Goal: Task Accomplishment & Management: Use online tool/utility

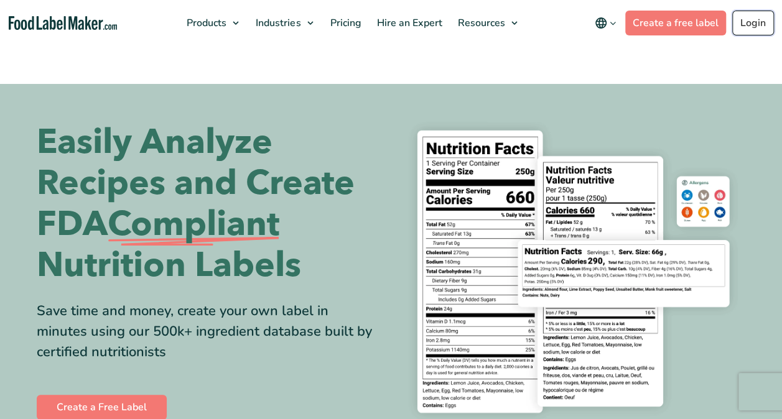
click at [756, 18] on link "Login" at bounding box center [753, 23] width 42 height 25
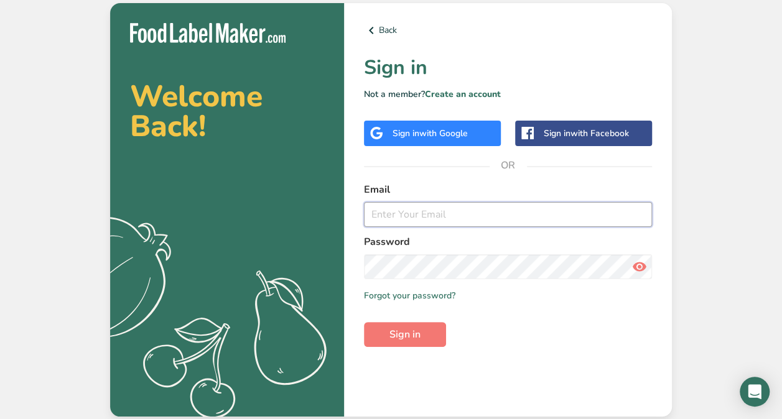
click at [397, 211] on input "email" at bounding box center [508, 214] width 288 height 25
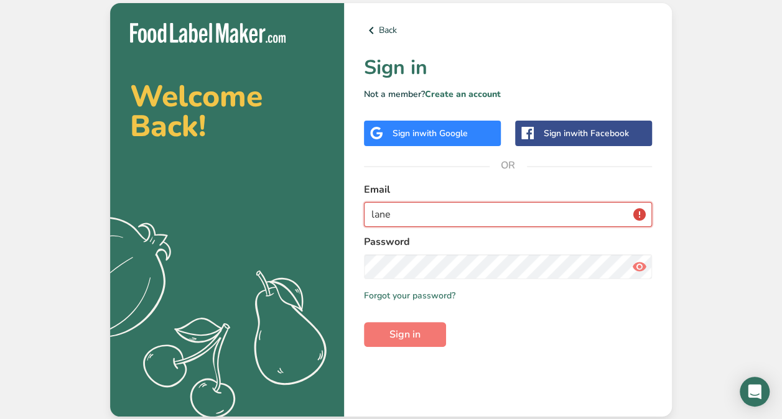
type input "lane@rockinhorsejerkyco.com"
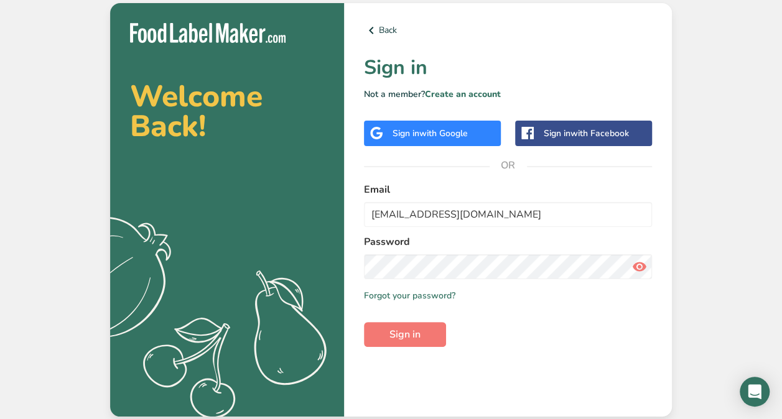
click at [641, 267] on icon at bounding box center [639, 267] width 15 height 22
drag, startPoint x: 641, startPoint y: 267, endPoint x: 548, endPoint y: 304, distance: 99.7
click at [641, 266] on icon at bounding box center [639, 267] width 15 height 22
click at [386, 328] on button "Sign in" at bounding box center [405, 334] width 82 height 25
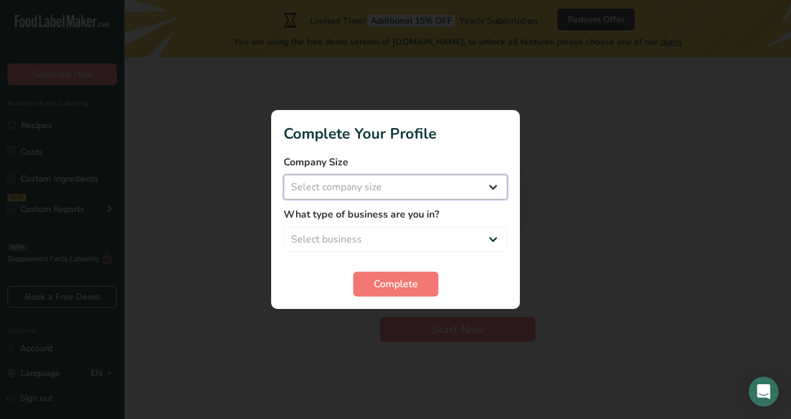
click at [495, 185] on select "Select company size Fewer than 10 Employees 10 to 50 Employees 51 to 500 Employ…" at bounding box center [396, 187] width 224 height 25
select select "1"
click at [284, 175] on select "Select company size Fewer than 10 Employees 10 to 50 Employees 51 to 500 Employ…" at bounding box center [396, 187] width 224 height 25
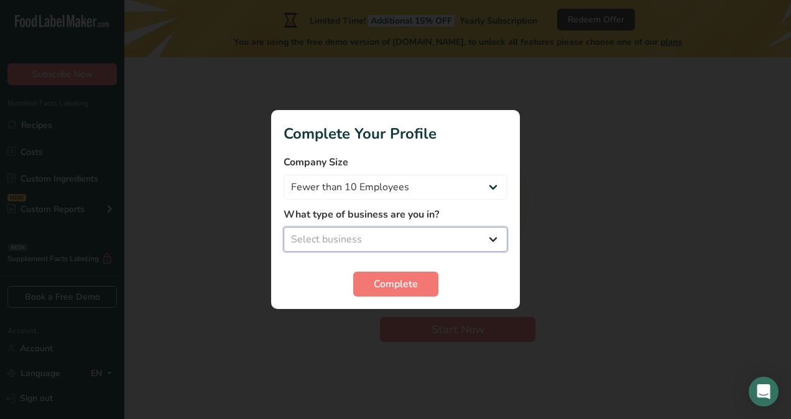
click at [491, 236] on select "Select business Packaged Food Manufacturer Restaurant & Cafe Bakery Meal Plans …" at bounding box center [396, 239] width 224 height 25
select select "1"
click at [284, 227] on select "Select business Packaged Food Manufacturer Restaurant & Cafe Bakery Meal Plans …" at bounding box center [396, 239] width 224 height 25
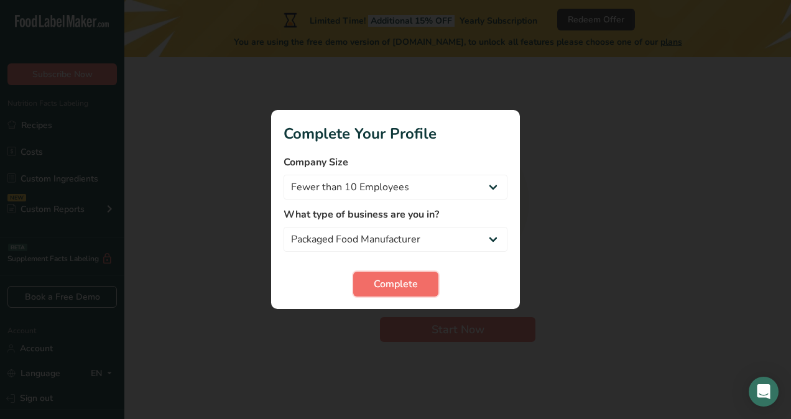
click at [399, 280] on span "Complete" at bounding box center [396, 284] width 44 height 15
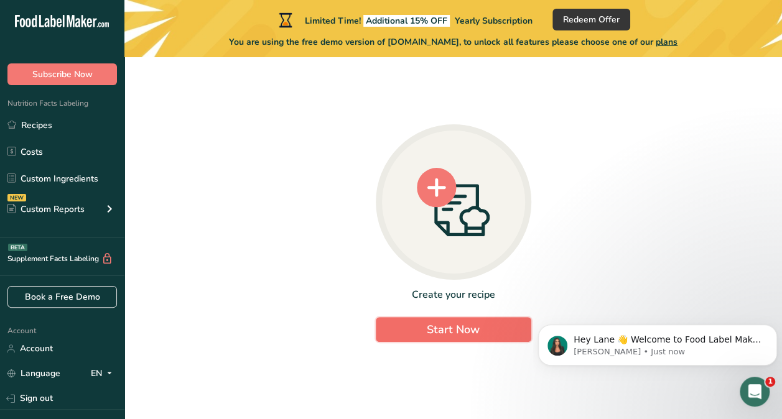
click at [432, 329] on span "Start Now" at bounding box center [453, 329] width 53 height 15
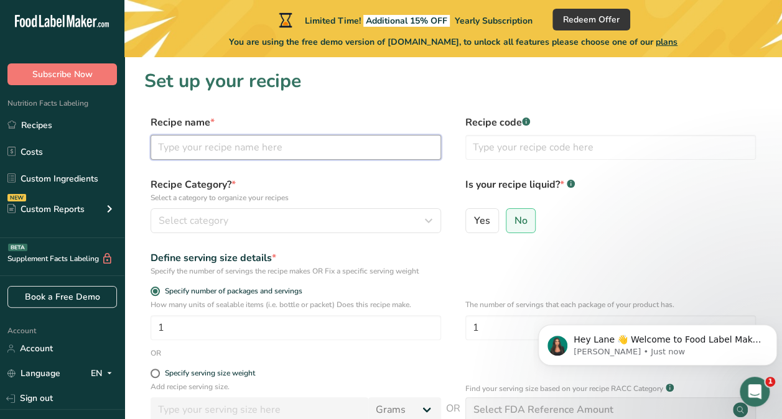
click at [178, 147] on input "text" at bounding box center [296, 147] width 290 height 25
type input "cushed red pepper"
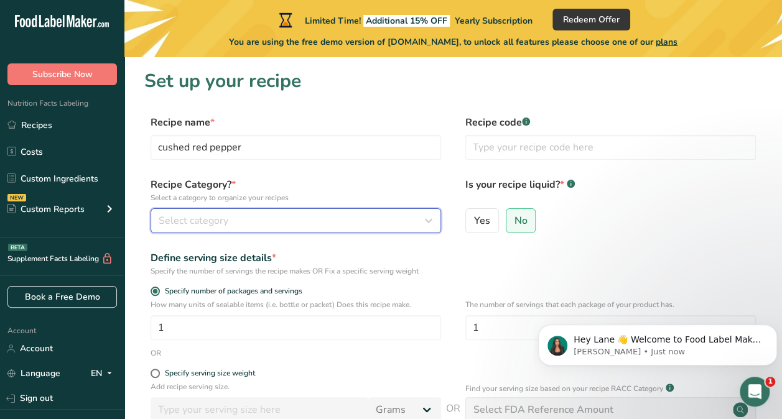
click at [202, 220] on span "Select category" at bounding box center [194, 220] width 70 height 15
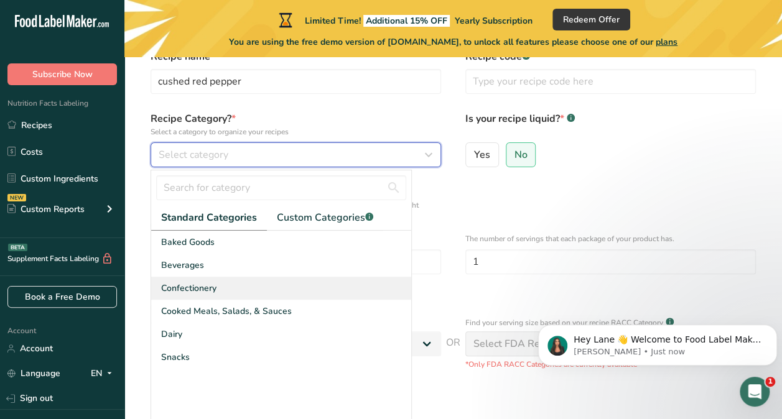
scroll to position [124, 0]
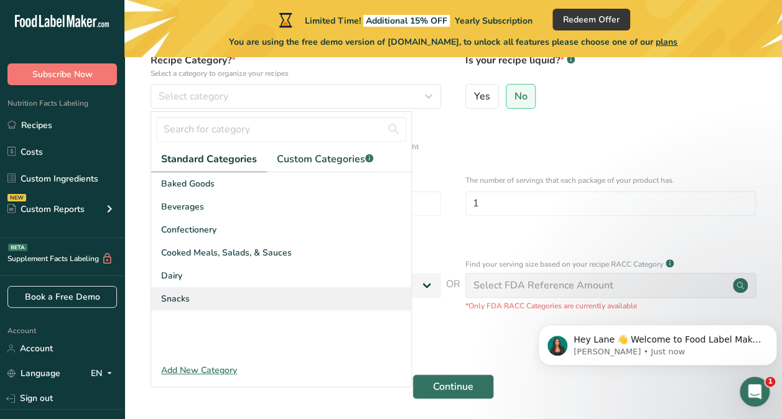
click at [163, 297] on span "Snacks" at bounding box center [175, 298] width 29 height 13
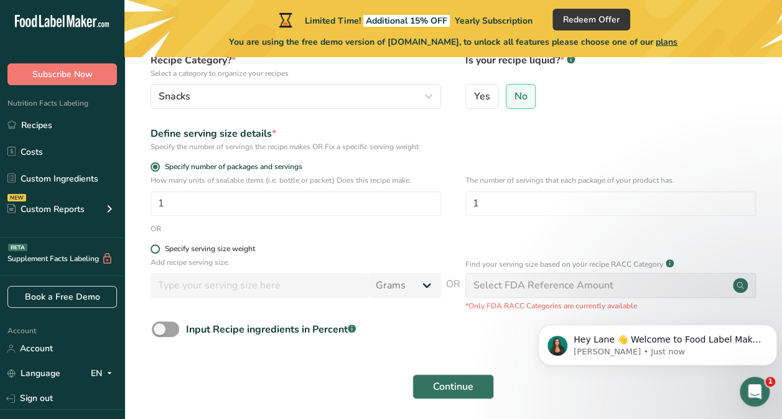
click at [153, 247] on span at bounding box center [155, 248] width 9 height 9
click at [153, 247] on input "Specify serving size weight" at bounding box center [155, 249] width 8 height 8
radio input "true"
radio input "false"
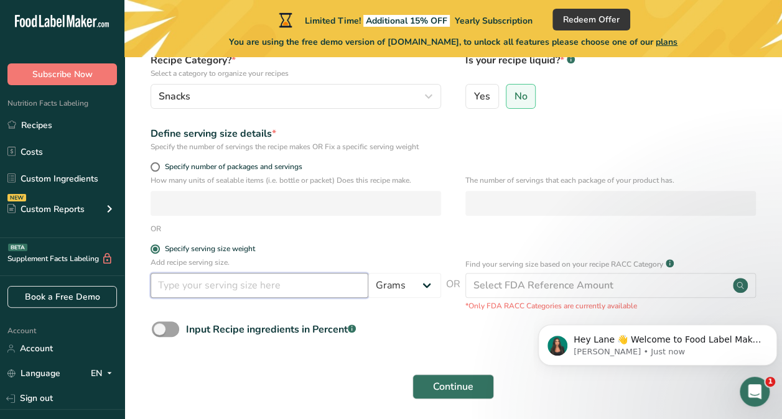
click at [170, 292] on input "number" at bounding box center [260, 285] width 218 height 25
type input "3.5"
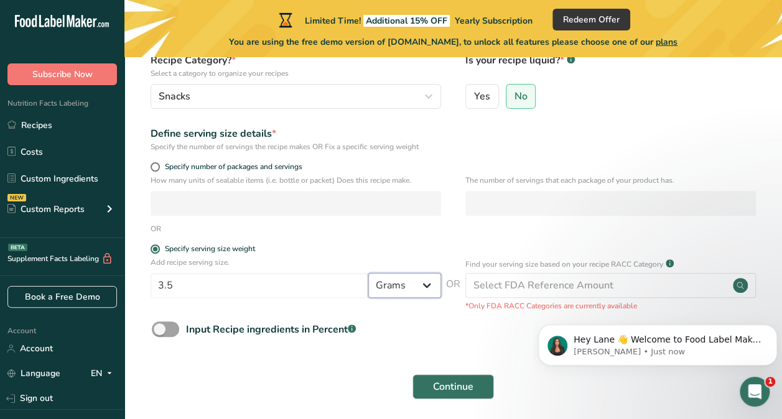
click at [427, 285] on select "Grams kg mg mcg lb oz l mL fl oz tbsp tsp cup qt gallon" at bounding box center [404, 285] width 73 height 25
select select "5"
click at [368, 273] on select "Grams kg mg mcg lb oz l mL fl oz tbsp tsp cup qt gallon" at bounding box center [404, 285] width 73 height 25
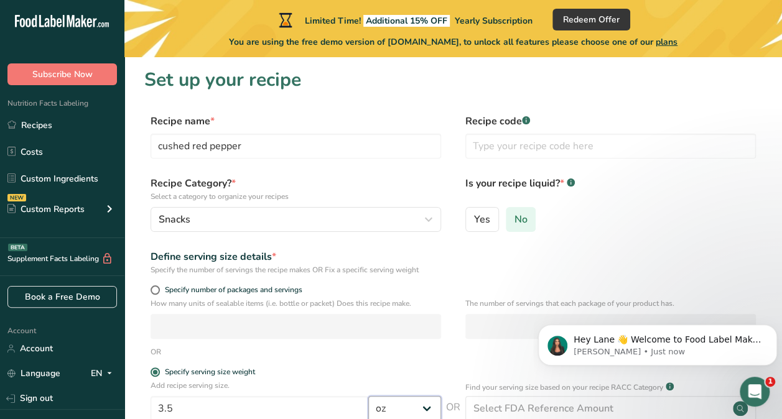
scroll to position [0, 0]
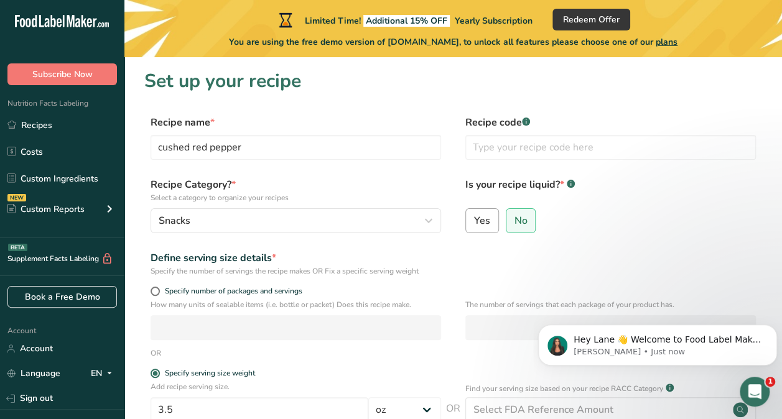
click at [478, 223] on span "Yes" at bounding box center [482, 221] width 16 height 12
click at [474, 223] on input "Yes" at bounding box center [470, 220] width 8 height 8
radio input "true"
radio input "false"
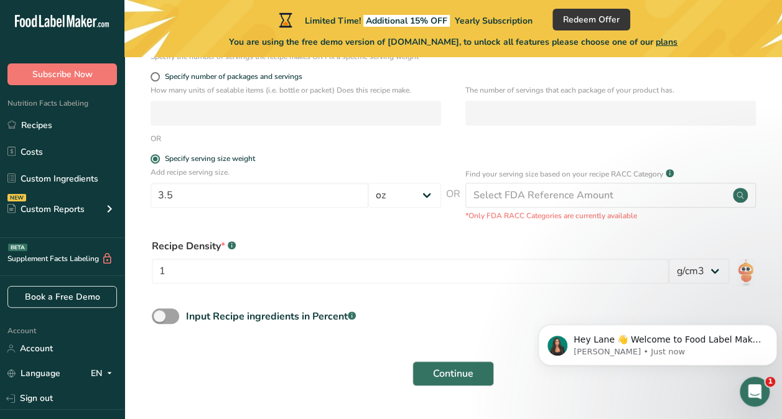
scroll to position [249, 0]
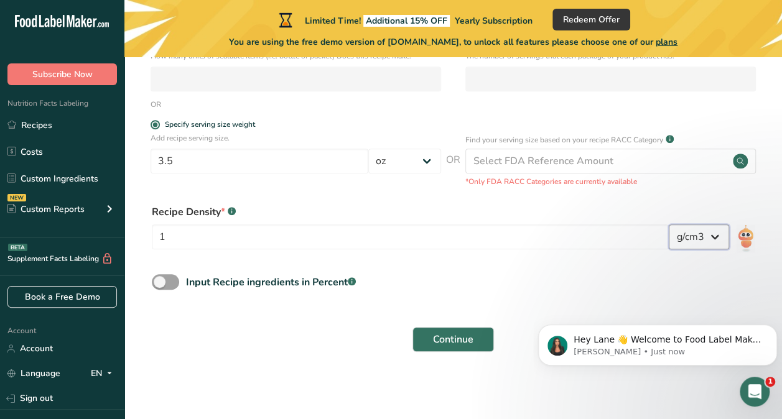
click at [716, 238] on select "lb/ft3 g/cm3" at bounding box center [699, 237] width 60 height 25
select select "23"
click at [669, 225] on select "lb/ft3 g/cm3" at bounding box center [699, 237] width 60 height 25
click html "Hey Lane 👋 Welcome to Food Label Maker🙌 Take a look around! If you have any que…"
click at [771, 327] on icon "Dismiss notification" at bounding box center [773, 328] width 7 height 7
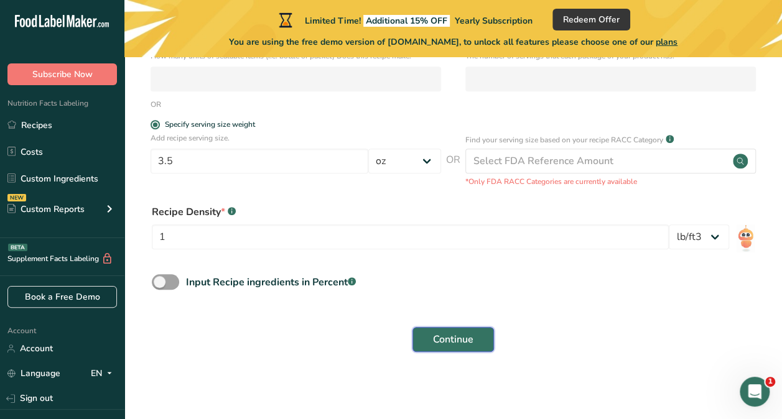
click at [467, 335] on span "Continue" at bounding box center [453, 339] width 40 height 15
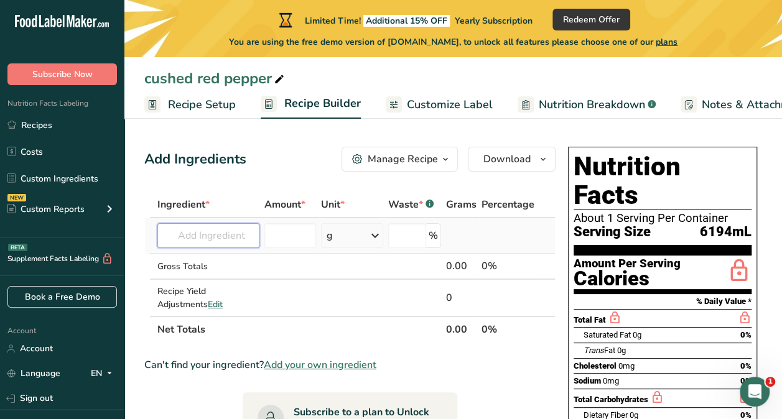
click at [205, 230] on input "text" at bounding box center [208, 235] width 102 height 25
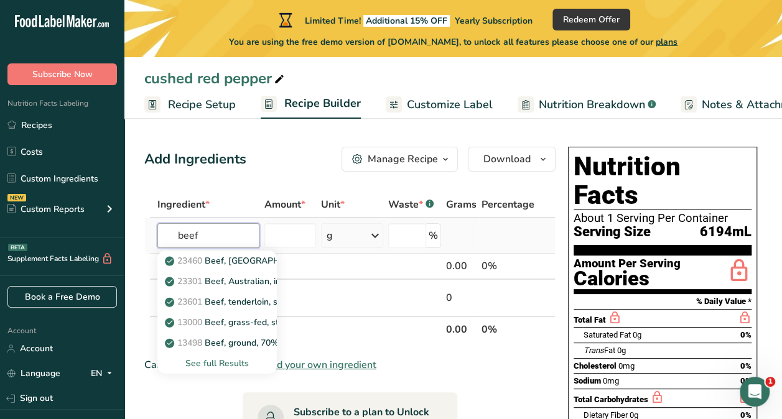
type input "beef"
click at [222, 367] on div "See full Results" at bounding box center [217, 363] width 100 height 13
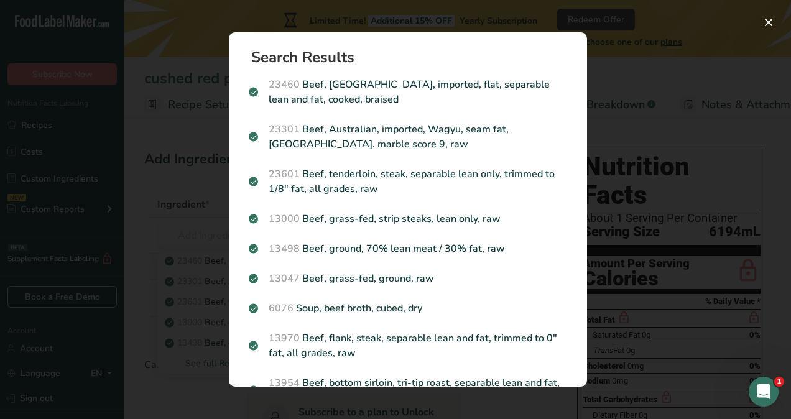
click at [723, 40] on div "Search results modal" at bounding box center [395, 209] width 791 height 419
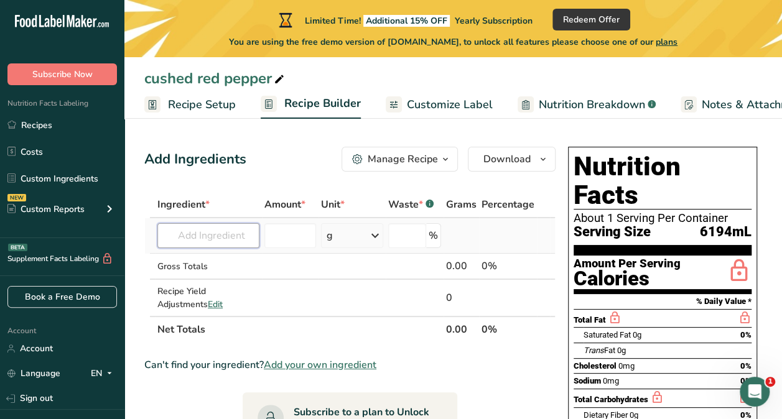
click at [188, 234] on input "text" at bounding box center [208, 235] width 102 height 25
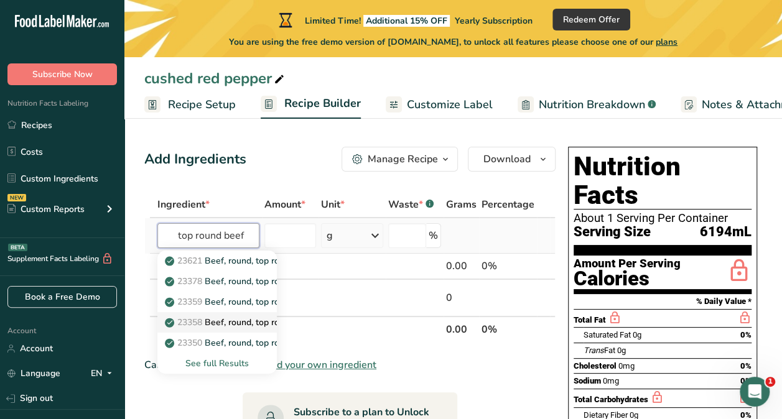
type input "top round beef"
click at [228, 312] on link "23358 Beef, round, top round roast, boneless, separable lean only, trimmed to 0…" at bounding box center [216, 322] width 119 height 21
type input "Beef, round, top round roast, boneless, separable lean only, trimmed to 0" fat,…"
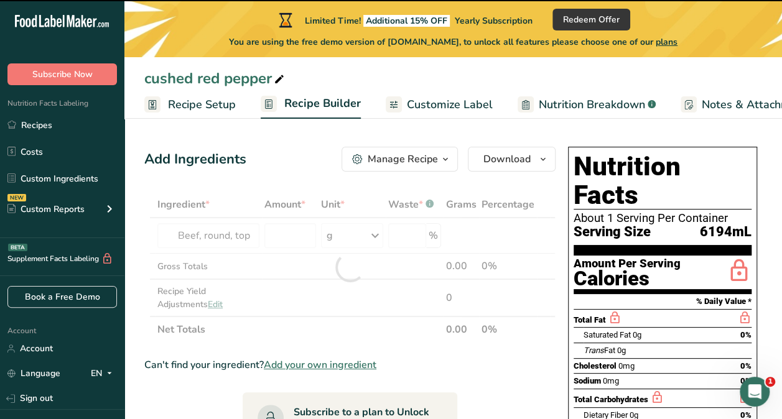
type input "0"
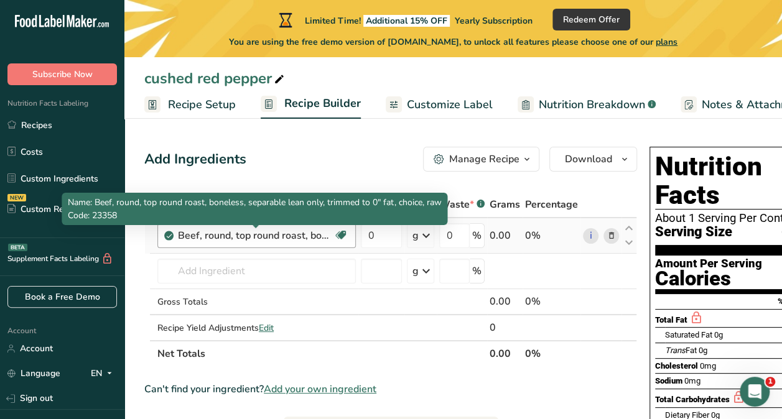
click at [208, 236] on div "Beef, round, top round roast, boneless, separable lean only, trimmed to 0" fat,…" at bounding box center [256, 235] width 156 height 15
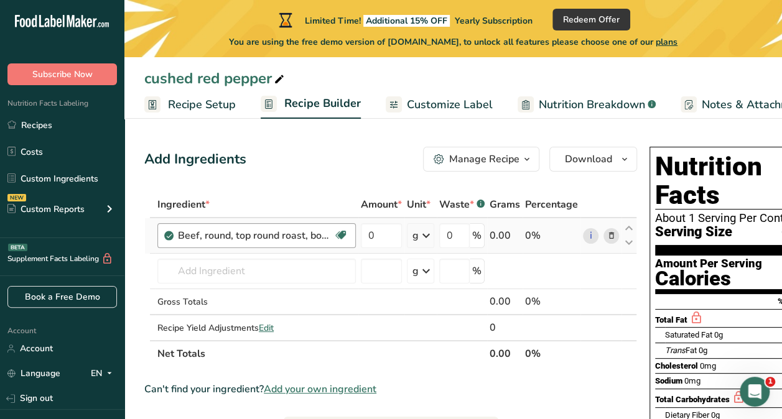
click at [322, 236] on div "Beef, round, top round roast, boneless, separable lean only, trimmed to 0" fat,…" at bounding box center [256, 235] width 156 height 15
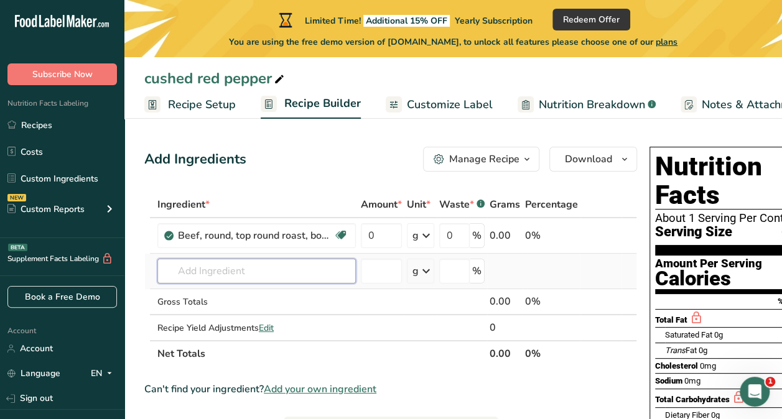
click at [267, 269] on input "text" at bounding box center [256, 271] width 198 height 25
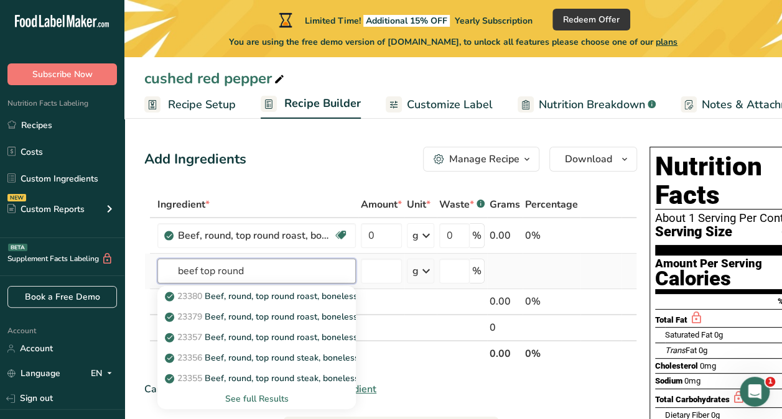
type input "beef top round"
click at [264, 399] on div "See full Results" at bounding box center [256, 398] width 179 height 13
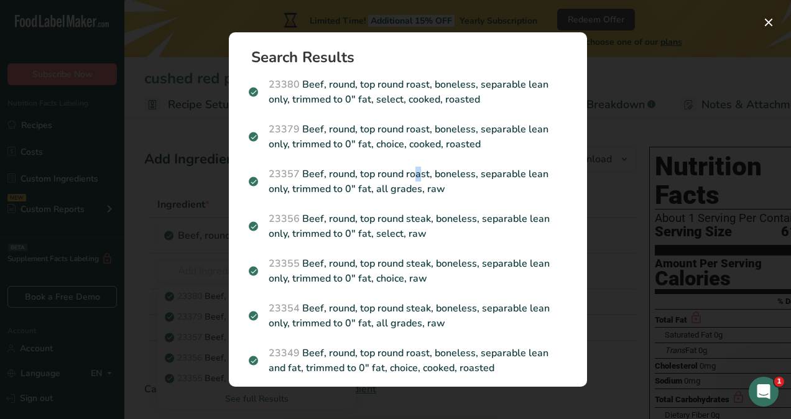
click at [361, 181] on p "23357 Beef, round, top round roast, boneless, separable lean only, trimmed to 0…" at bounding box center [408, 182] width 318 height 30
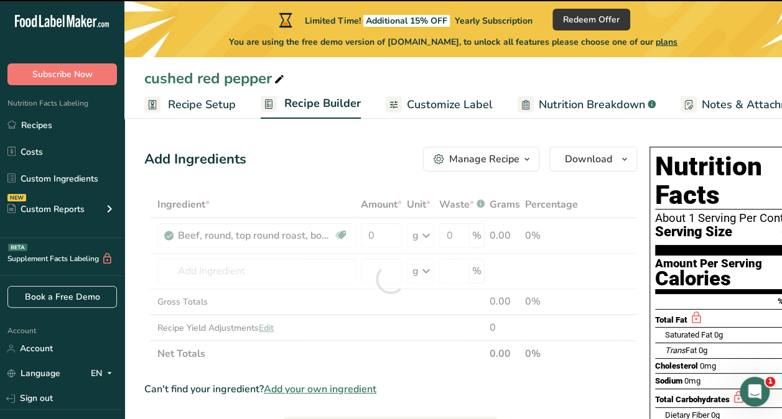
type input "0"
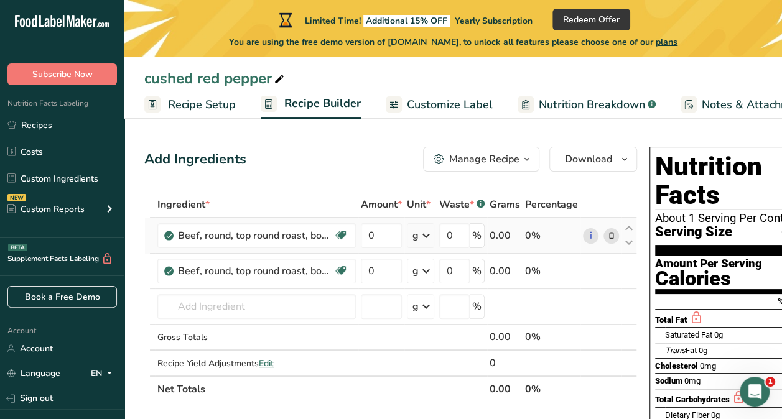
click at [608, 236] on icon at bounding box center [611, 236] width 9 height 13
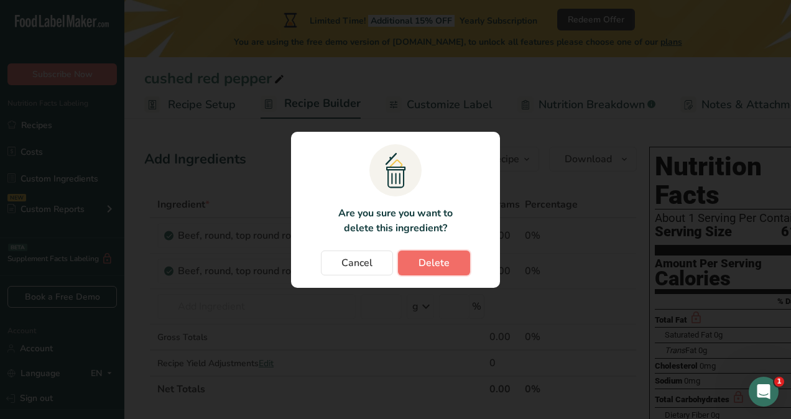
click at [430, 264] on span "Delete" at bounding box center [434, 263] width 31 height 15
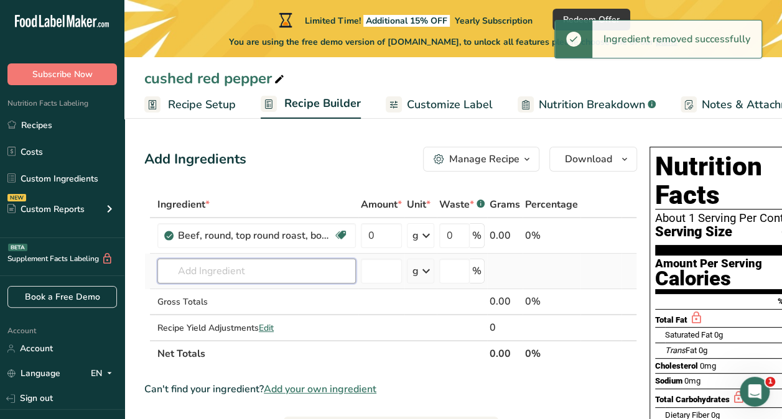
click at [182, 272] on input "text" at bounding box center [256, 271] width 198 height 25
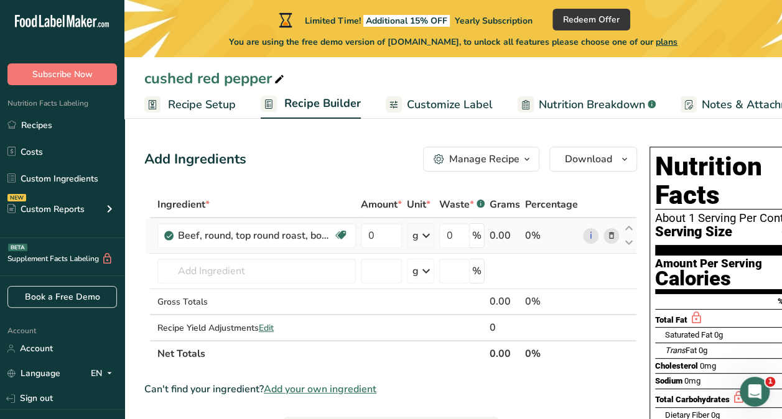
click at [375, 222] on td "0" at bounding box center [381, 235] width 46 height 35
click at [375, 236] on input "0" at bounding box center [381, 235] width 41 height 25
type input "0"
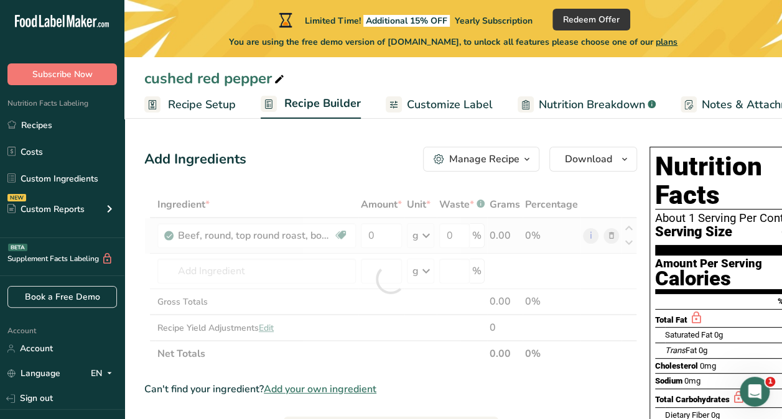
click at [424, 239] on div "Ingredient * Amount * Unit * Waste * .a-a{fill:#347362;}.b-a{fill:#fff;} Grams …" at bounding box center [390, 279] width 493 height 175
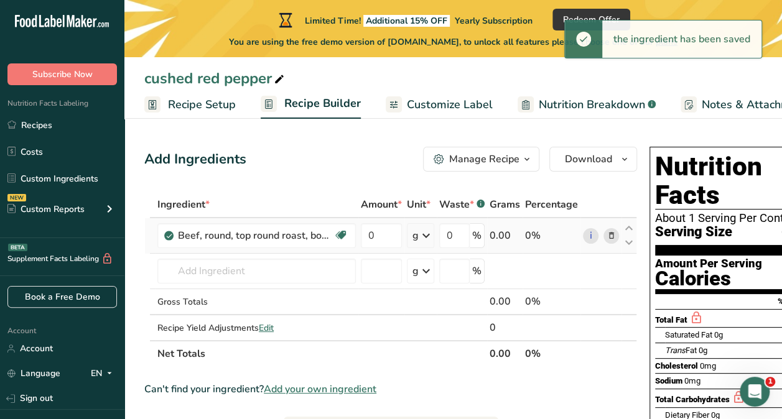
click at [425, 236] on icon at bounding box center [426, 236] width 15 height 22
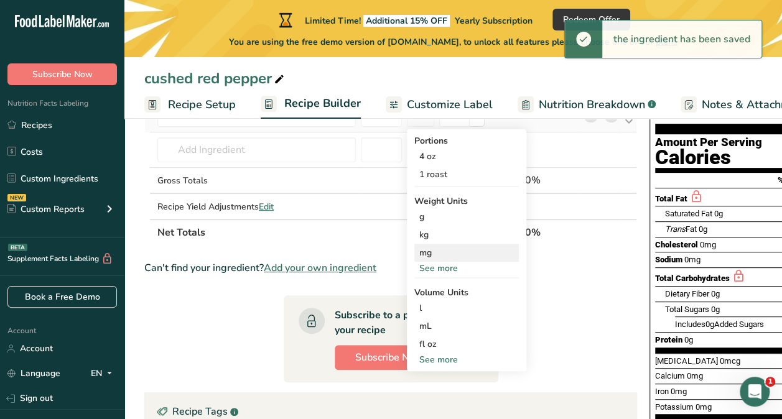
scroll to position [124, 0]
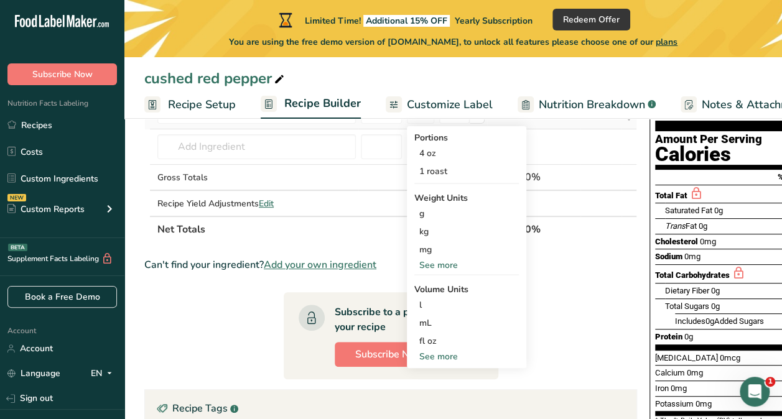
click at [442, 261] on div "See more" at bounding box center [466, 265] width 104 height 13
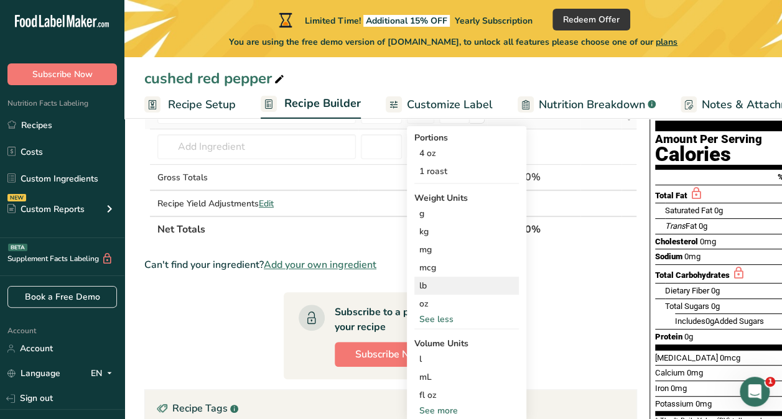
click at [430, 287] on div "lb" at bounding box center [466, 286] width 104 height 18
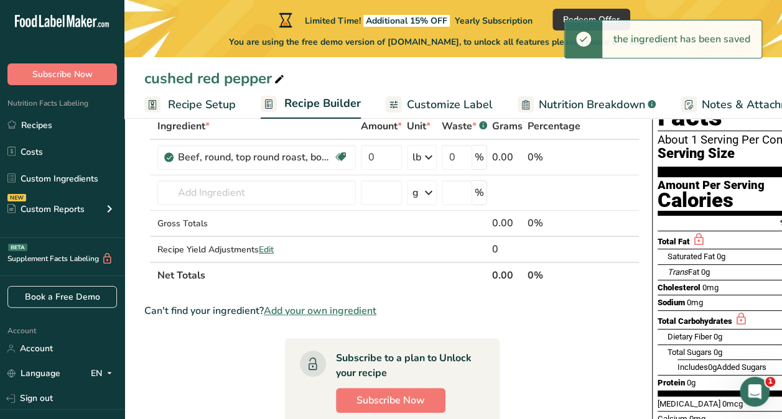
scroll to position [0, 0]
